Goal: Information Seeking & Learning: Compare options

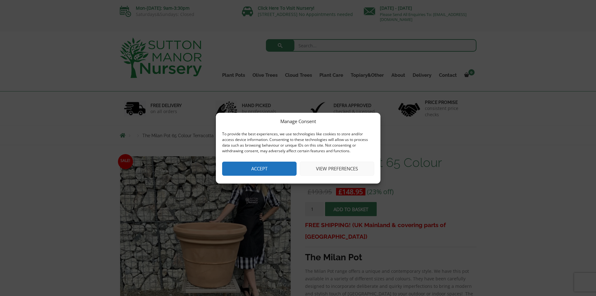
click at [271, 167] on button "Accept" at bounding box center [259, 168] width 74 height 14
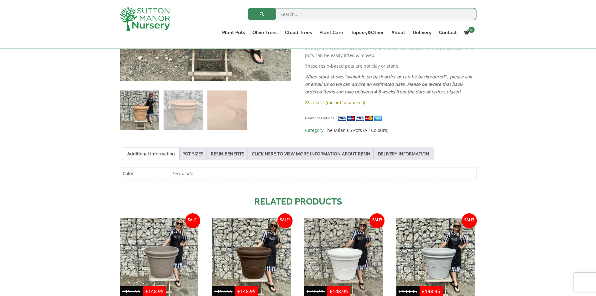
scroll to position [245, 0]
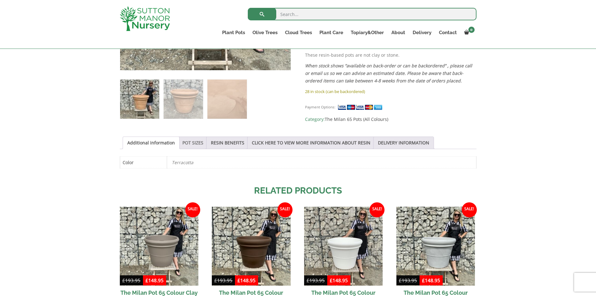
click at [188, 144] on link "POT SIZES" at bounding box center [192, 143] width 21 height 12
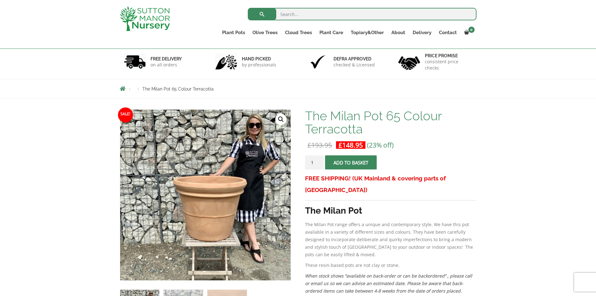
scroll to position [0, 0]
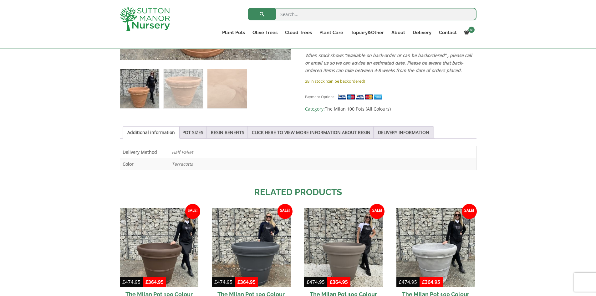
scroll to position [250, 0]
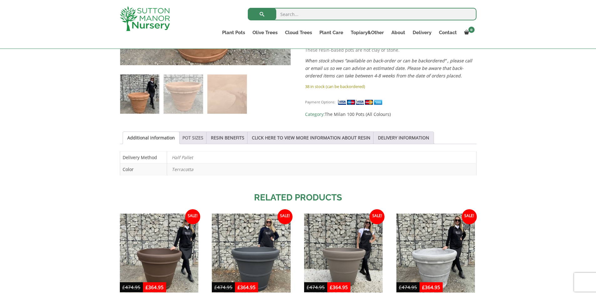
click at [191, 138] on link "POT SIZES" at bounding box center [192, 138] width 21 height 12
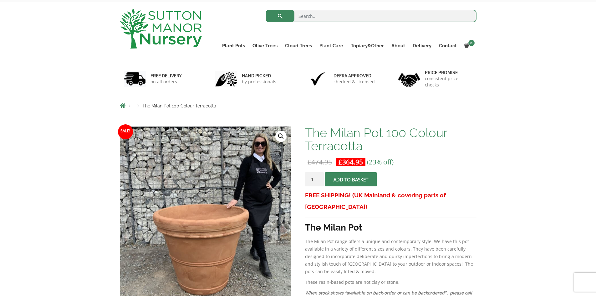
scroll to position [0, 0]
